Goal: Navigation & Orientation: Find specific page/section

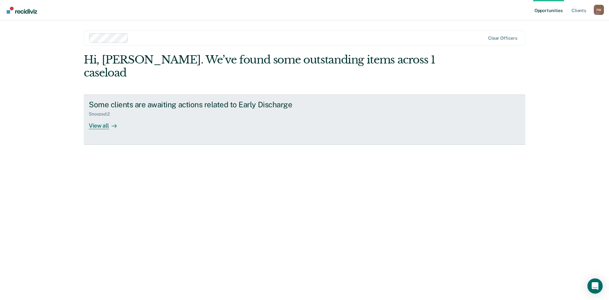
click at [96, 117] on div "View all" at bounding box center [107, 123] width 36 height 12
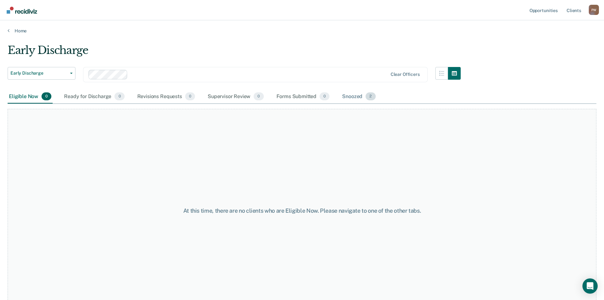
click at [354, 97] on div "Snoozed 2" at bounding box center [359, 97] width 36 height 14
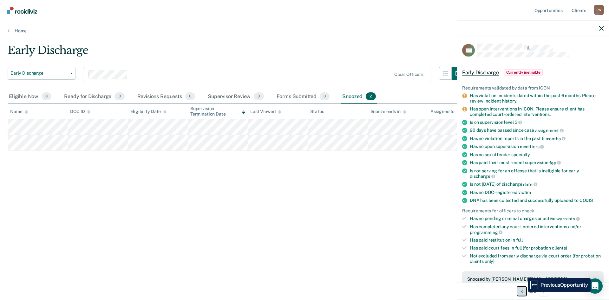
click at [523, 291] on button "Previous Opportunity" at bounding box center [522, 291] width 10 height 10
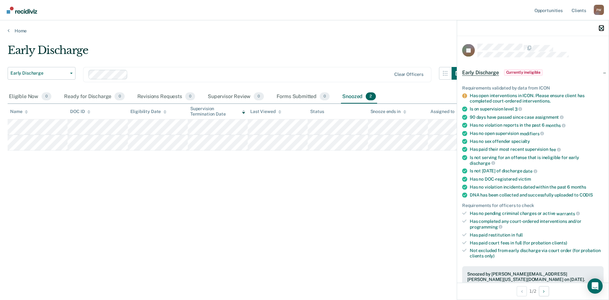
click at [600, 28] on icon "button" at bounding box center [601, 28] width 4 height 4
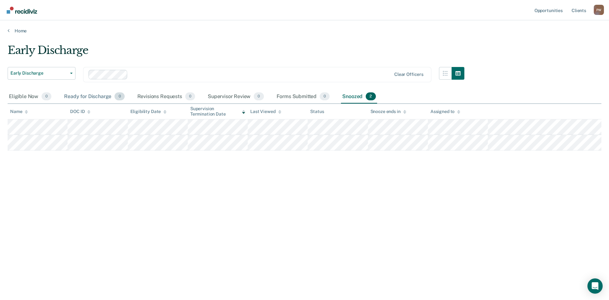
drag, startPoint x: 206, startPoint y: 193, endPoint x: 76, endPoint y: 98, distance: 160.5
click at [196, 188] on div "Early Discharge Early Discharge Early Discharge Clear officers Eligible Now 0 R…" at bounding box center [305, 148] width 594 height 208
click at [14, 32] on link "Home" at bounding box center [305, 31] width 594 height 6
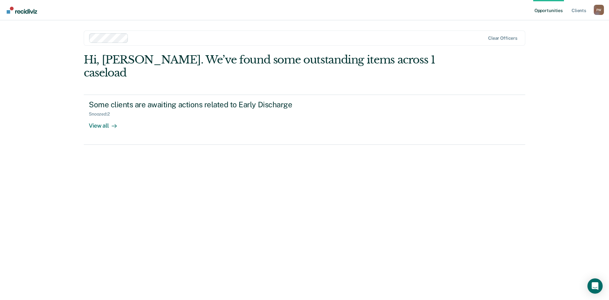
click at [544, 10] on link "Opportunities" at bounding box center [548, 10] width 31 height 20
click at [572, 12] on link "Client s" at bounding box center [578, 10] width 17 height 20
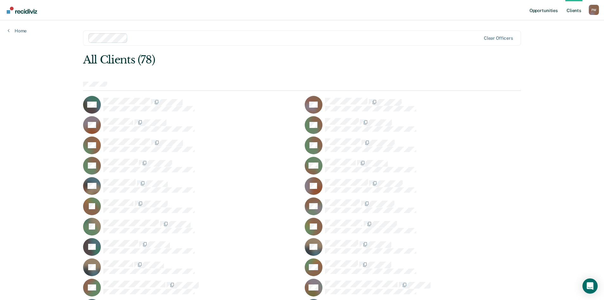
click at [544, 12] on link "Opportunities" at bounding box center [543, 10] width 31 height 20
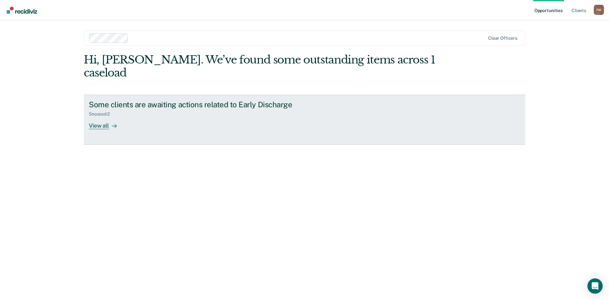
click at [99, 117] on div "View all" at bounding box center [107, 123] width 36 height 12
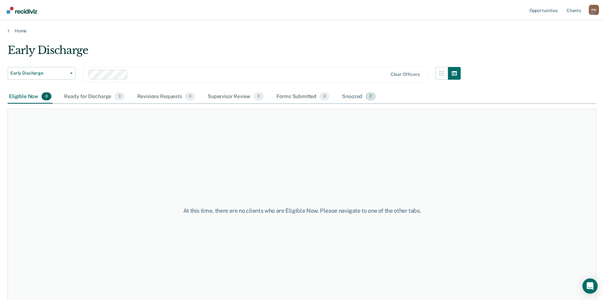
click at [352, 96] on div "Snoozed 2" at bounding box center [359, 97] width 36 height 14
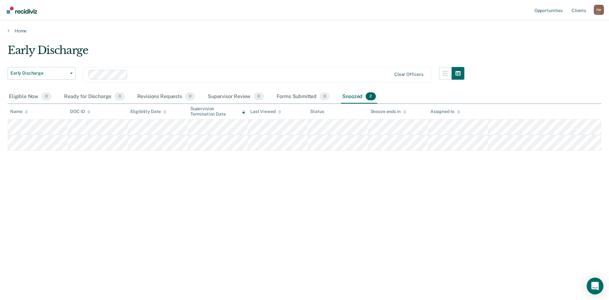
click at [596, 290] on div "Open Intercom Messenger" at bounding box center [595, 286] width 17 height 17
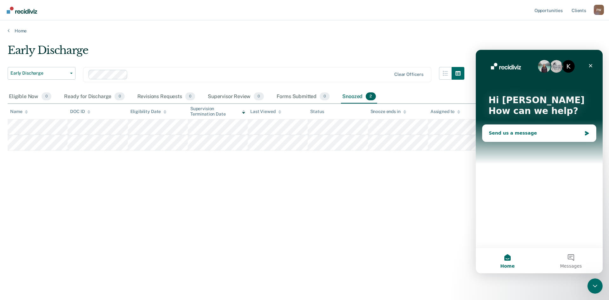
click at [513, 130] on div "Send us a message" at bounding box center [535, 133] width 93 height 7
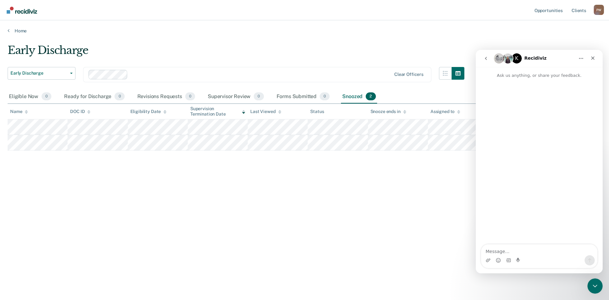
click at [487, 61] on icon "go back" at bounding box center [485, 58] width 5 height 5
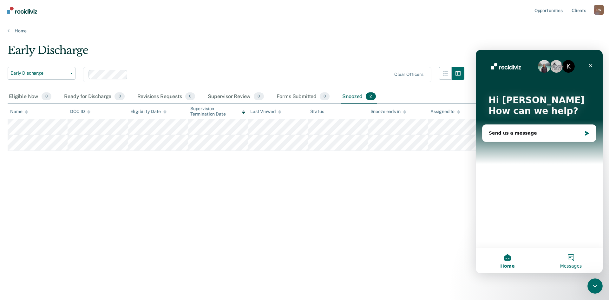
click at [573, 260] on button "Messages" at bounding box center [570, 260] width 63 height 25
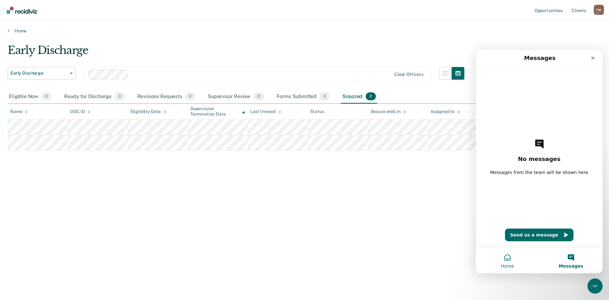
click at [508, 259] on button "Home" at bounding box center [507, 260] width 63 height 25
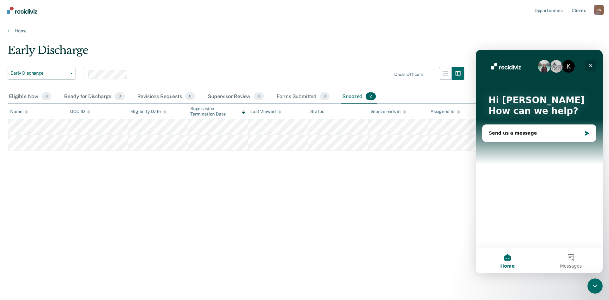
click at [591, 64] on icon "Close" at bounding box center [590, 65] width 5 height 5
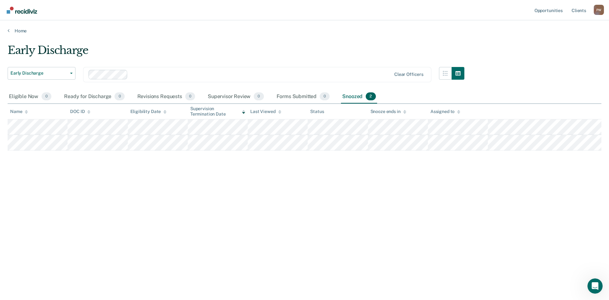
drag, startPoint x: 449, startPoint y: 44, endPoint x: 444, endPoint y: 48, distance: 6.5
click at [448, 44] on div "Early Discharge" at bounding box center [236, 53] width 457 height 18
